Goal: Information Seeking & Learning: Learn about a topic

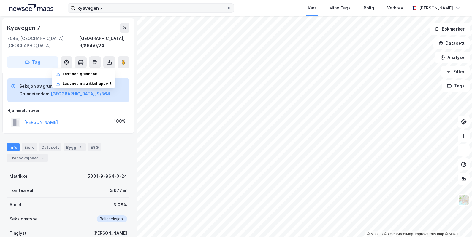
click at [130, 3] on div "kyavegen 7 Kart Mine Tags Bolig Verktøy [PERSON_NAME]" at bounding box center [236, 8] width 472 height 16
click at [228, 9] on icon at bounding box center [229, 8] width 2 height 2
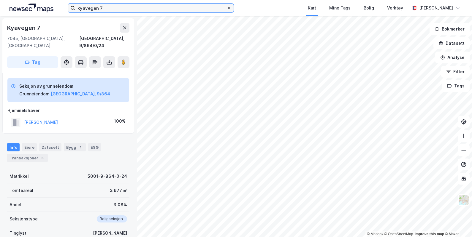
click at [226, 9] on input "kyavegen 7" at bounding box center [150, 8] width 151 height 9
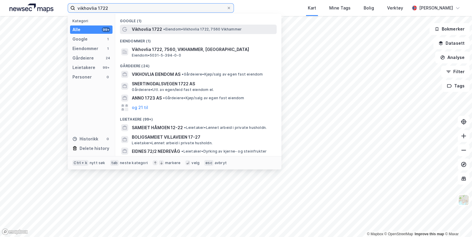
type input "vikhovlia 1722"
click at [154, 27] on span "Vikhovlia 1722" at bounding box center [147, 29] width 30 height 7
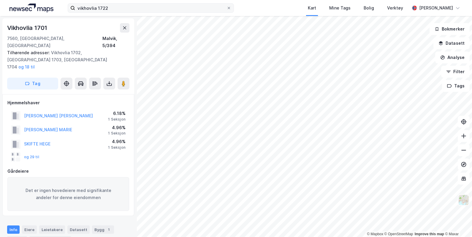
click at [465, 199] on img at bounding box center [463, 200] width 11 height 11
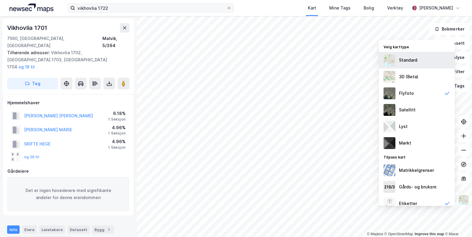
click at [409, 61] on div "Standard" at bounding box center [408, 60] width 18 height 7
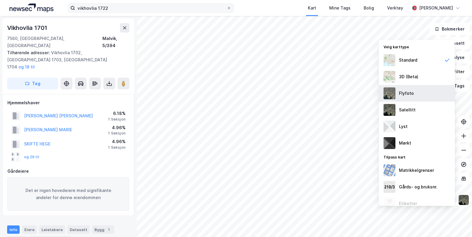
click at [403, 94] on div "Flyfoto" at bounding box center [406, 93] width 15 height 7
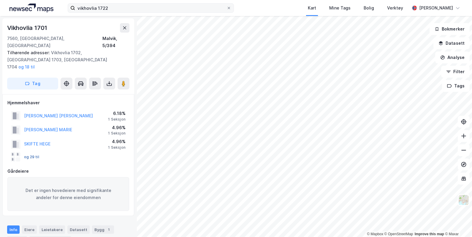
click at [0, 0] on button "og 29 til" at bounding box center [0, 0] width 0 height 0
click at [108, 81] on icon at bounding box center [109, 84] width 6 height 6
